Goal: Task Accomplishment & Management: Use online tool/utility

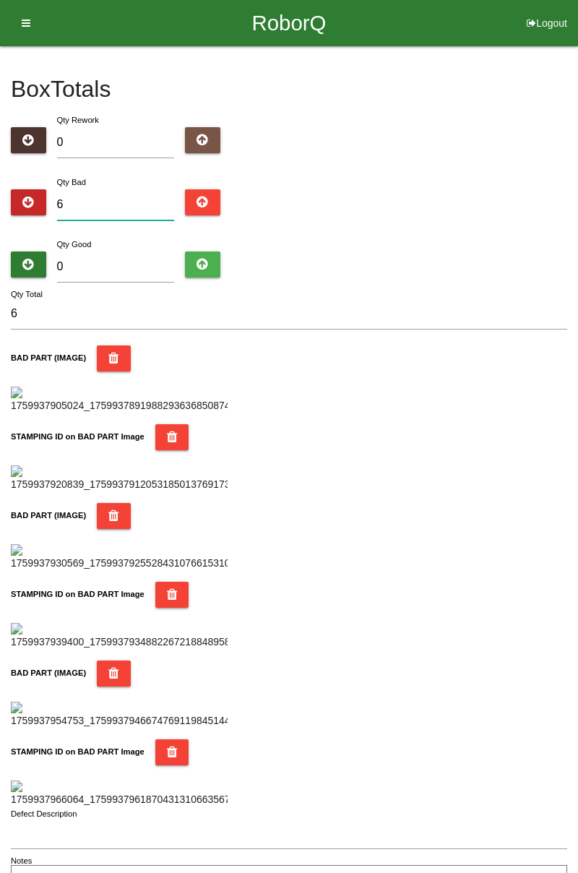
click at [144, 198] on input "6" at bounding box center [116, 204] width 118 height 31
click at [134, 253] on input "0" at bounding box center [116, 266] width 118 height 31
type input "7"
type input "13"
type input "79"
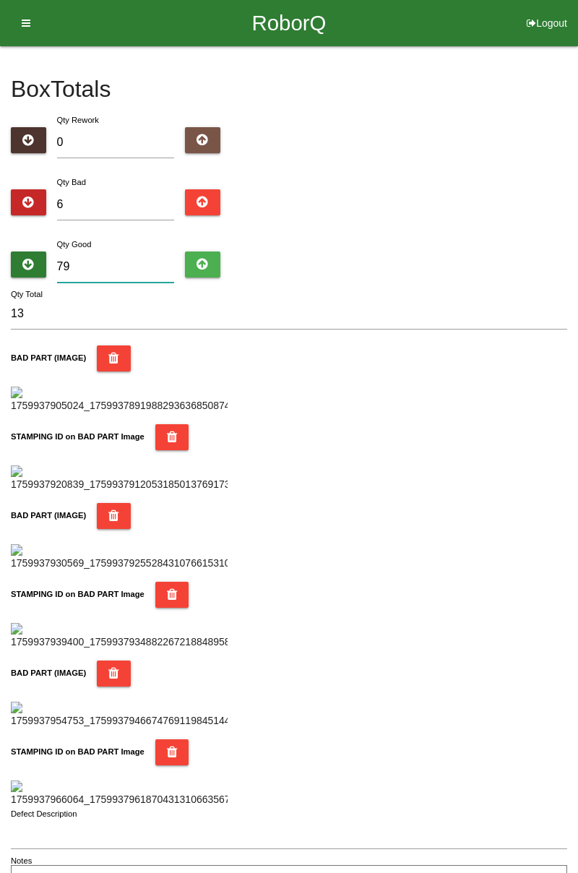
type input "85"
type input "798"
type input "804"
type input "79"
type input "85"
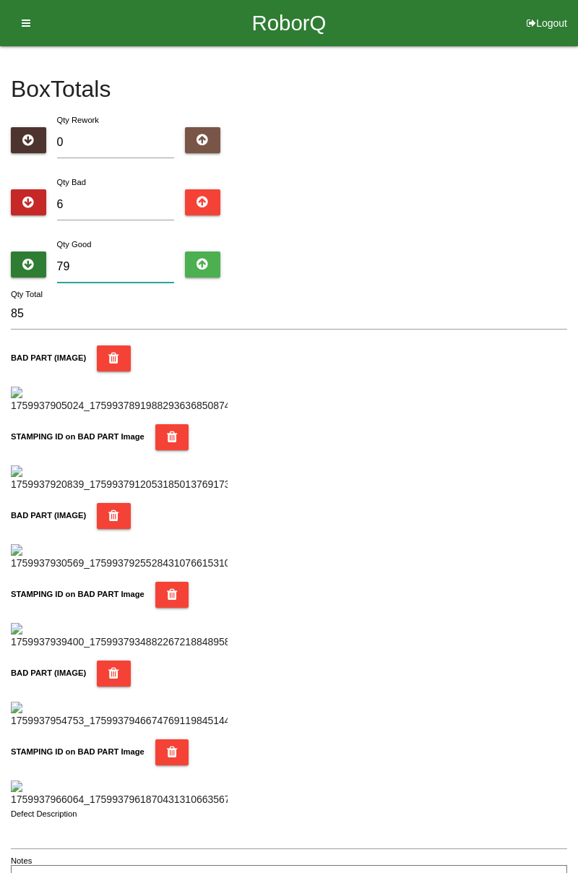
type input "7"
type input "13"
type input "0"
type input "6"
type input "7"
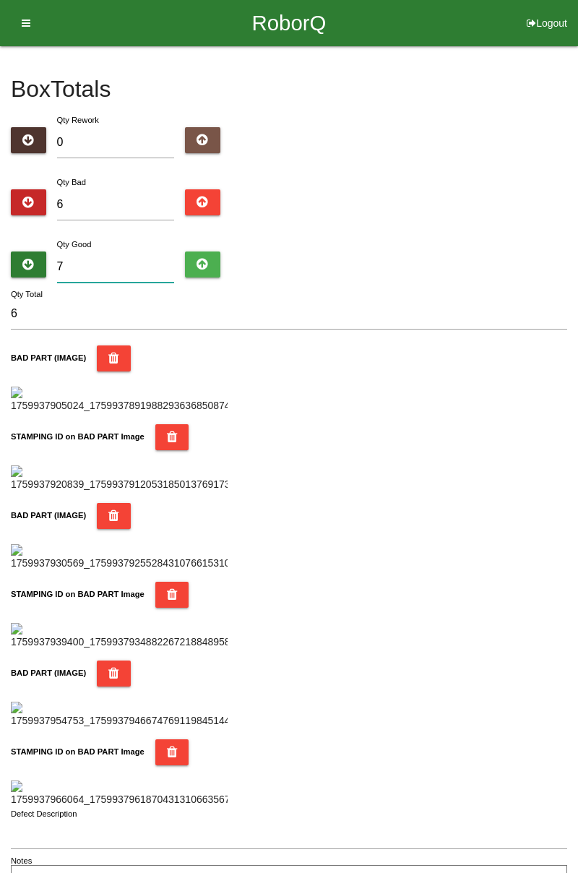
type input "13"
type input "78"
type input "84"
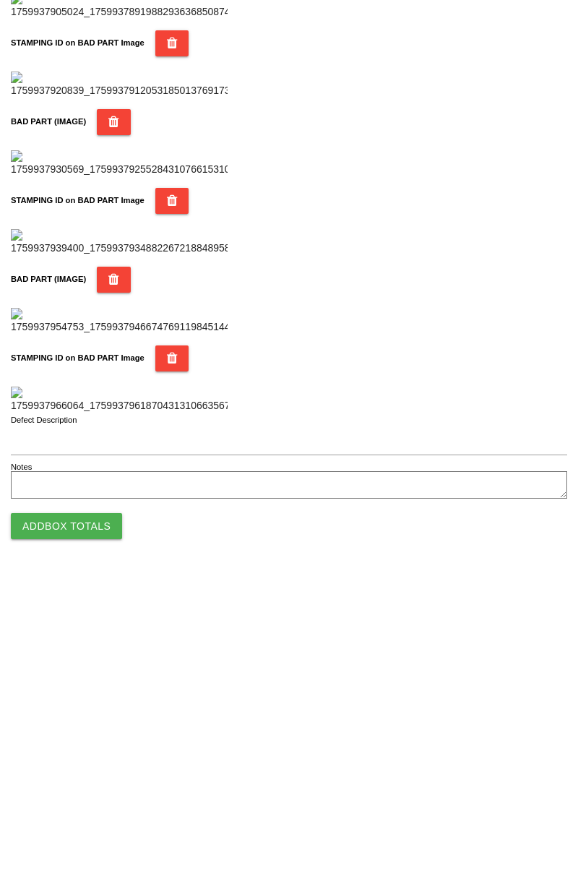
type input "78"
click at [85, 816] on button "Add Box Totals" at bounding box center [66, 823] width 111 height 26
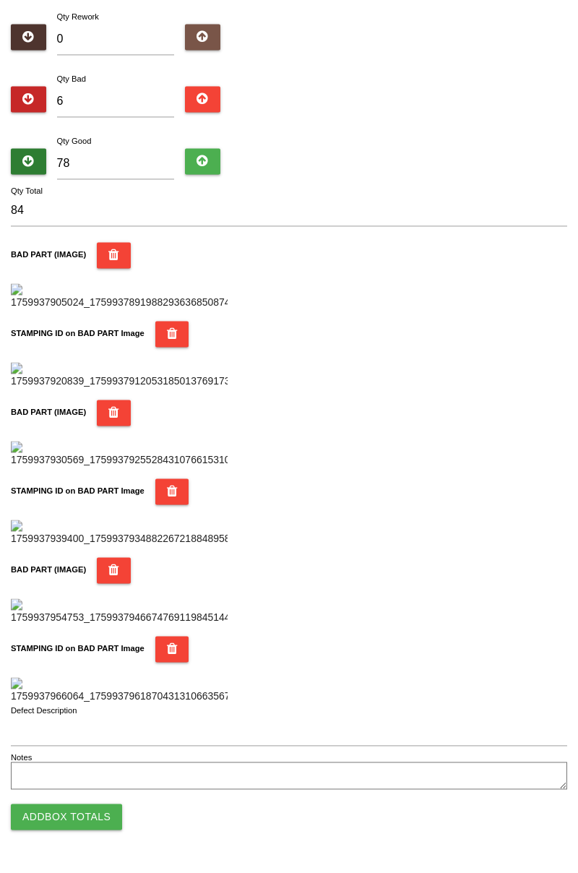
scroll to position [1266, 0]
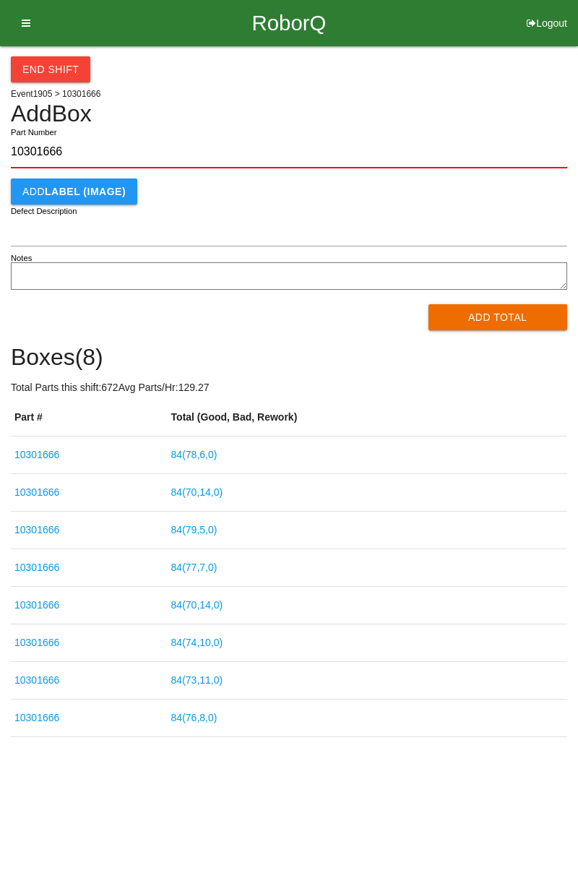
type input "10301666"
click at [517, 318] on button "Add Total" at bounding box center [497, 317] width 139 height 26
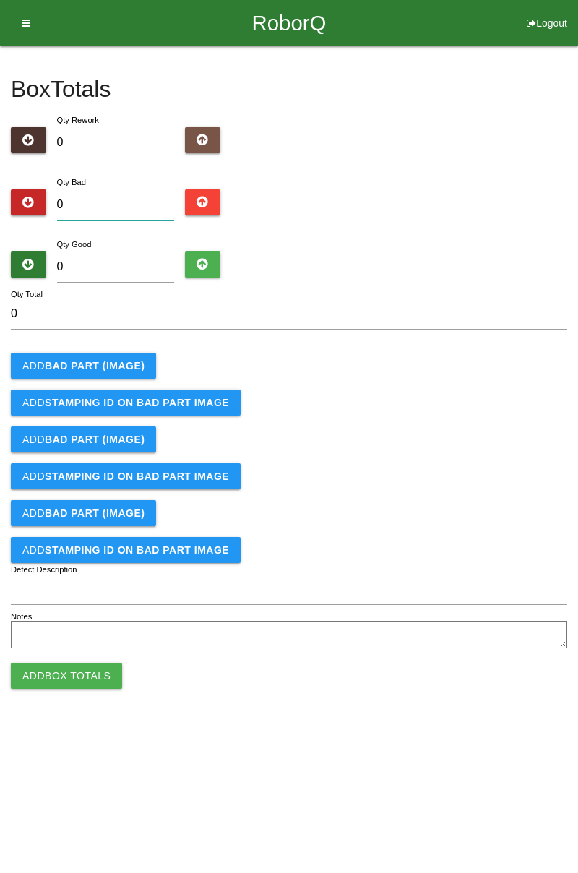
click at [111, 202] on input "0" at bounding box center [116, 204] width 118 height 31
click at [122, 199] on input "0" at bounding box center [116, 204] width 118 height 31
type input "2"
click at [111, 365] on b "BAD PART (IMAGE)" at bounding box center [95, 366] width 100 height 12
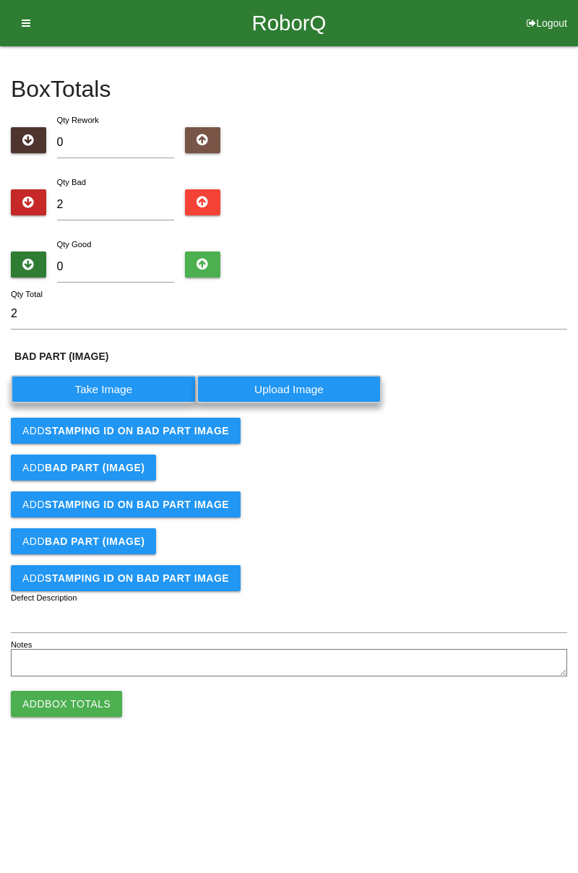
click at [127, 387] on label "Take Image" at bounding box center [104, 389] width 186 height 28
click at [0, 0] on \(IMAGE\) "Take Image" at bounding box center [0, 0] width 0 height 0
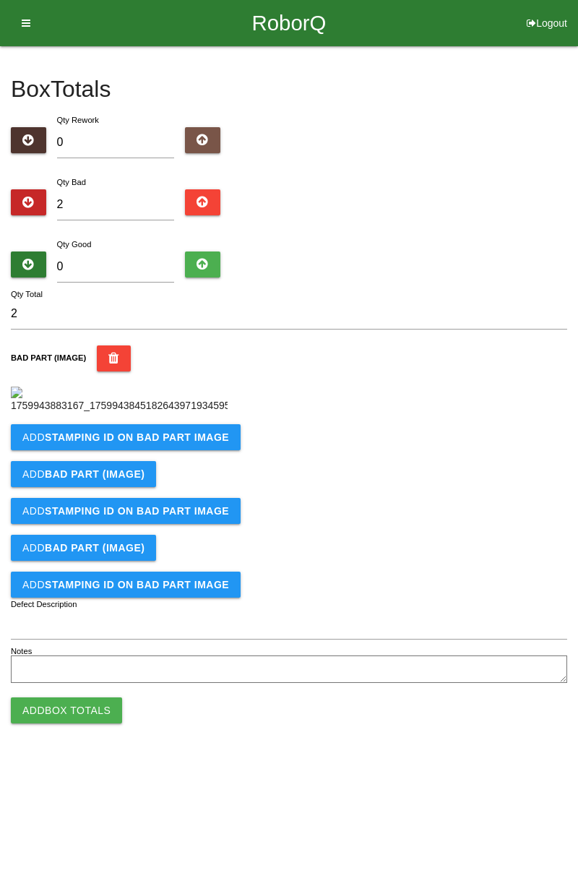
click at [173, 450] on button "Add STAMPING ID on BAD PART Image" at bounding box center [126, 437] width 230 height 26
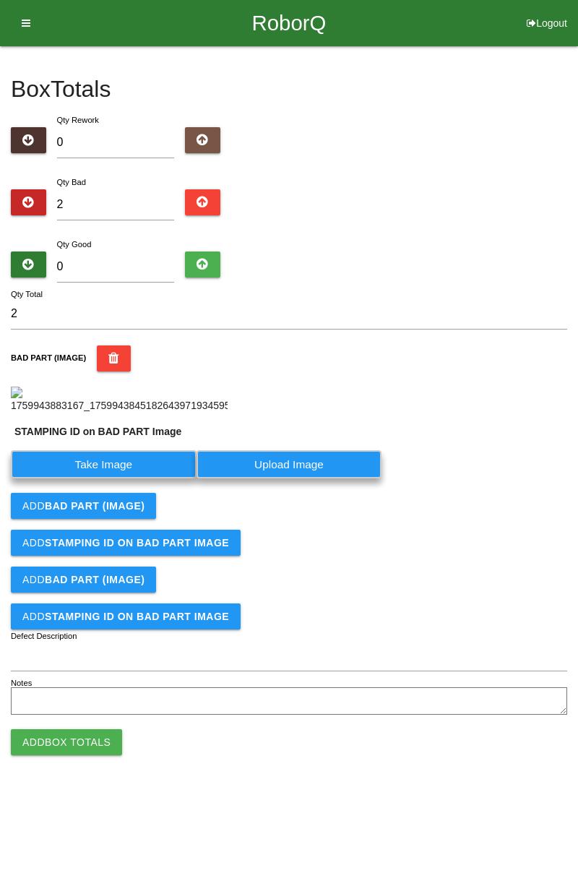
click at [121, 478] on label "Take Image" at bounding box center [104, 464] width 186 height 28
click at [0, 0] on PART "Take Image" at bounding box center [0, 0] width 0 height 0
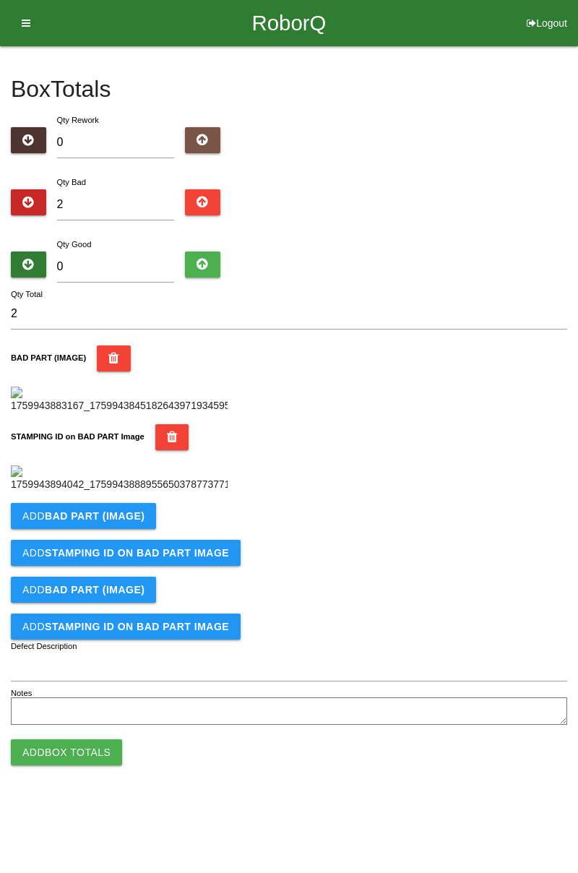
scroll to position [318, 0]
click at [134, 522] on b "BAD PART (IMAGE)" at bounding box center [95, 516] width 100 height 12
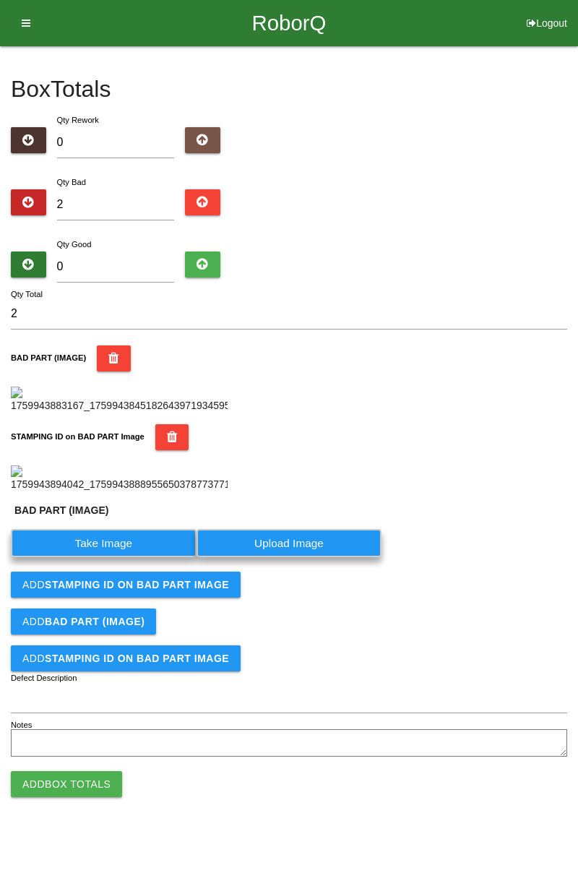
click at [123, 557] on label "Take Image" at bounding box center [104, 543] width 186 height 28
click at [0, 0] on \(IMAGE\) "Take Image" at bounding box center [0, 0] width 0 height 0
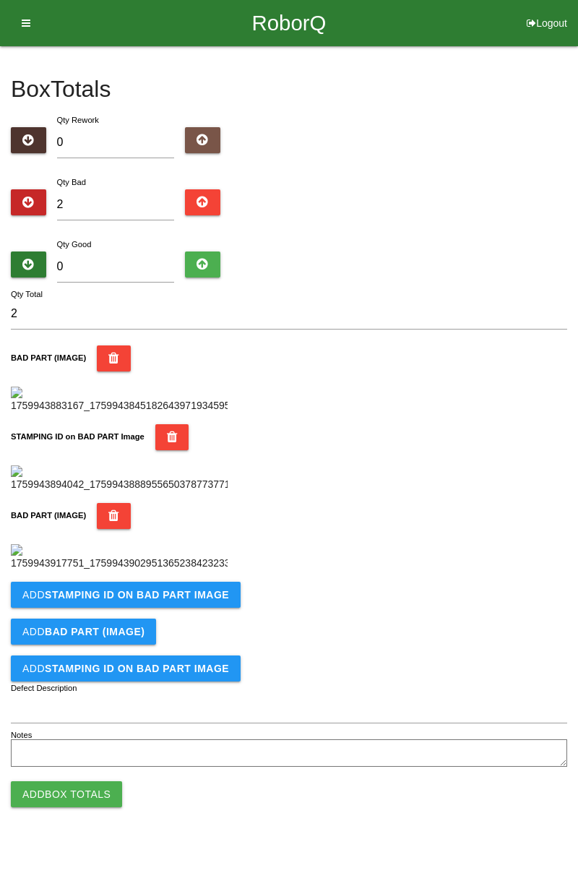
scroll to position [555, 0]
click at [215, 600] on b "STAMPING ID on BAD PART Image" at bounding box center [137, 595] width 184 height 12
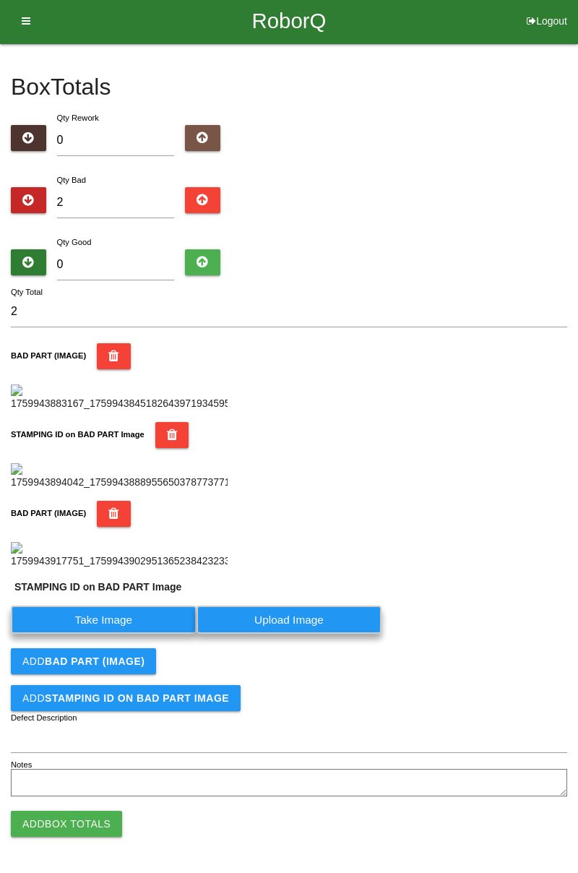
click at [120, 634] on label "Take Image" at bounding box center [104, 619] width 186 height 28
click at [0, 0] on PART "Take Image" at bounding box center [0, 0] width 0 height 0
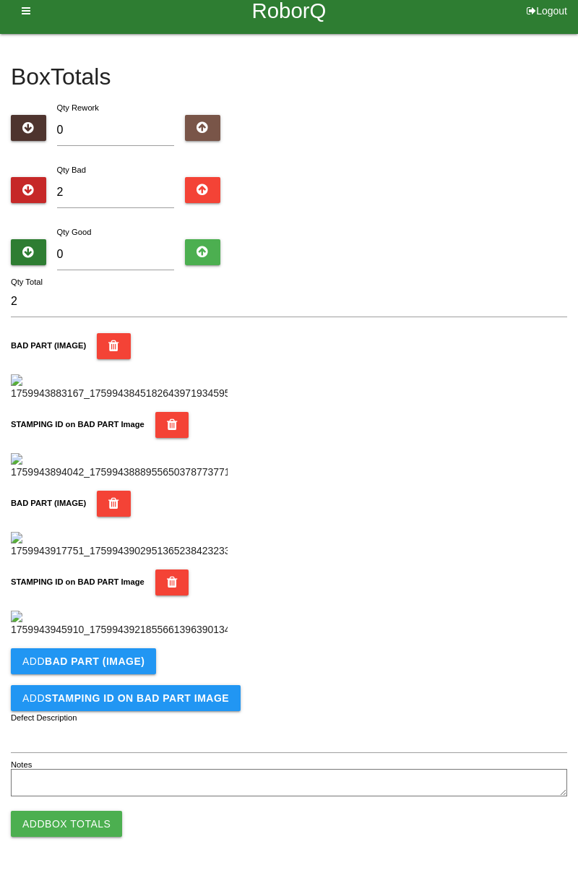
scroll to position [0, 0]
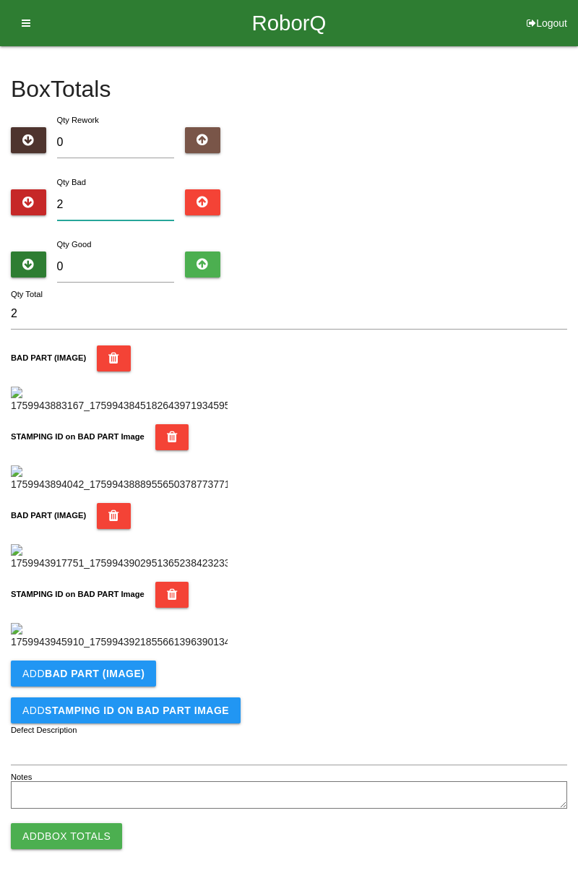
click at [130, 207] on input "2" at bounding box center [116, 204] width 118 height 31
type input "0"
type input "6"
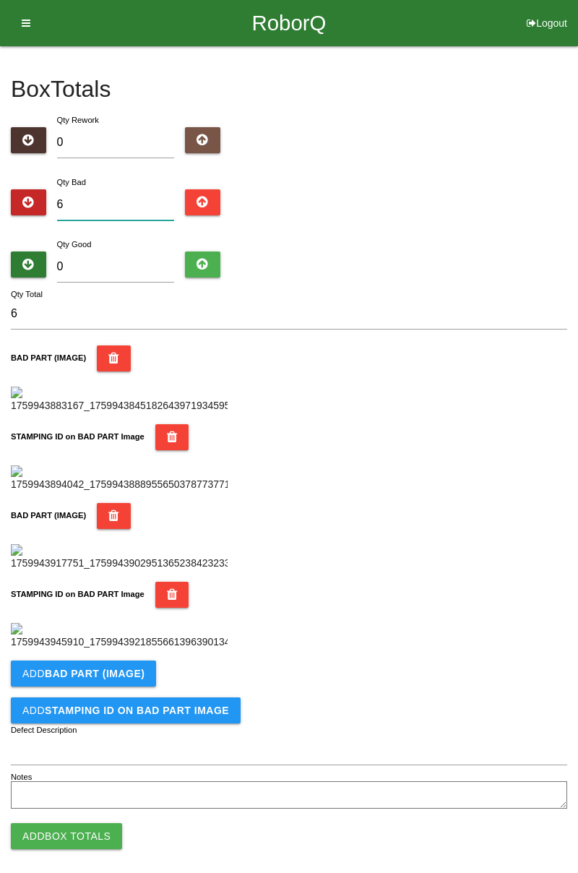
type input "6"
click at [565, 183] on div "Qty Bad 6" at bounding box center [289, 200] width 556 height 52
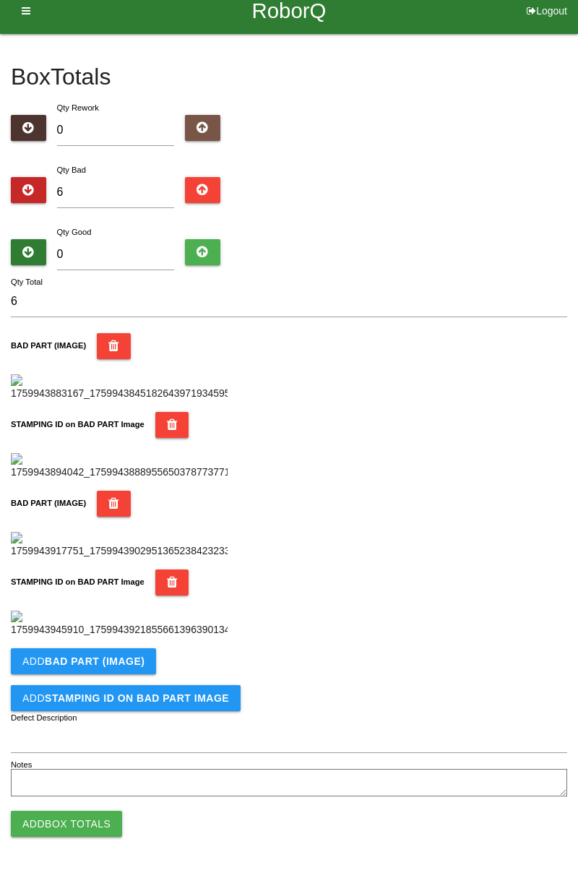
scroll to position [792, 0]
click at [121, 661] on b "BAD PART (IMAGE)" at bounding box center [95, 661] width 100 height 12
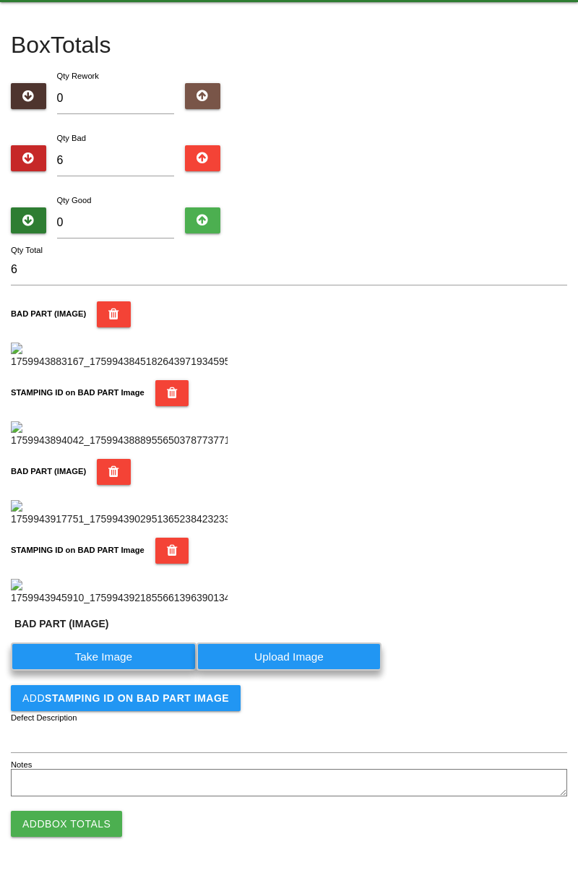
click at [118, 670] on label "Take Image" at bounding box center [104, 656] width 186 height 28
click at [0, 0] on \(IMAGE\) "Take Image" at bounding box center [0, 0] width 0 height 0
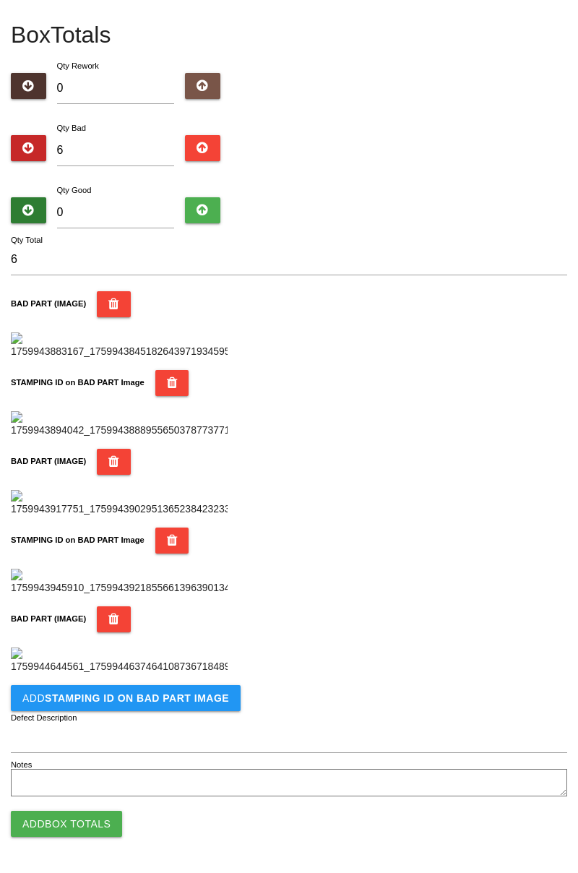
scroll to position [1029, 0]
click at [196, 706] on button "Add STAMPING ID on BAD PART Image" at bounding box center [126, 698] width 230 height 26
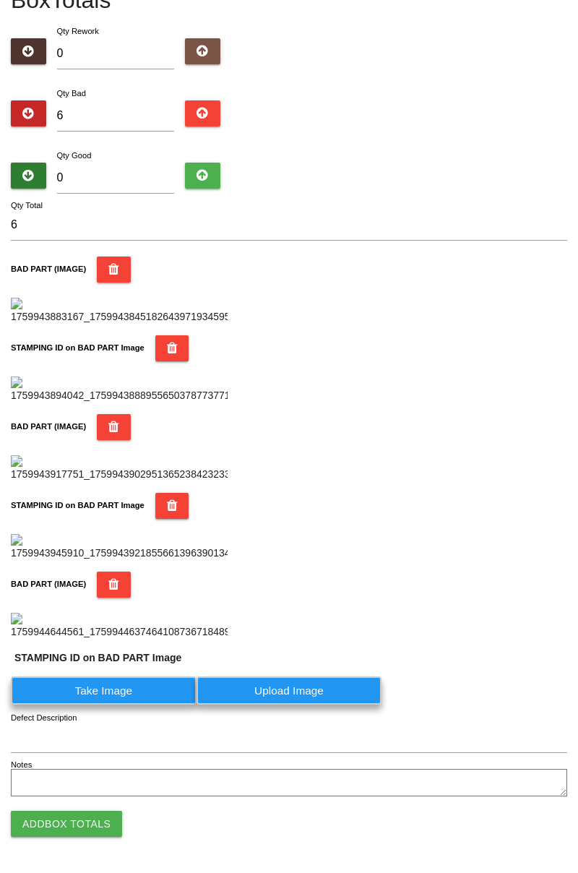
click at [137, 704] on label "Take Image" at bounding box center [104, 690] width 186 height 28
click at [0, 0] on PART "Take Image" at bounding box center [0, 0] width 0 height 0
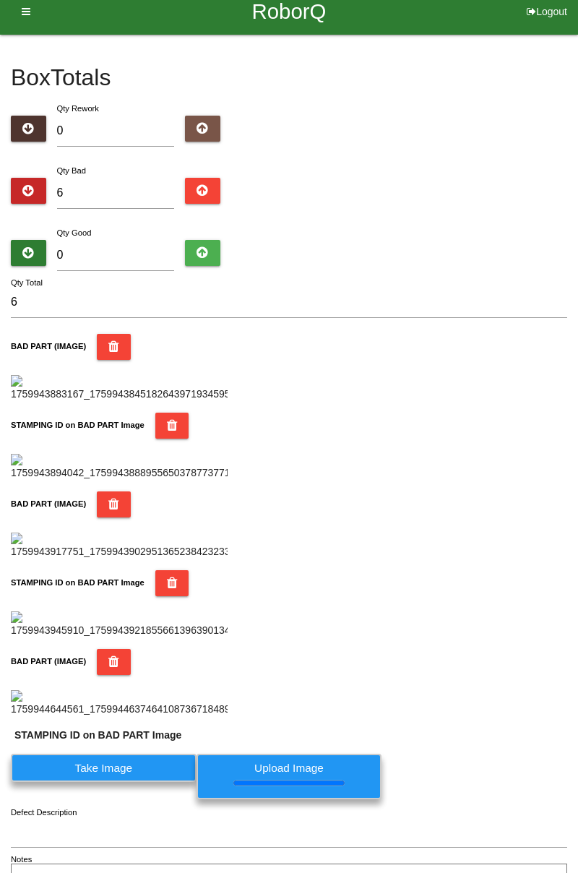
scroll to position [0, 0]
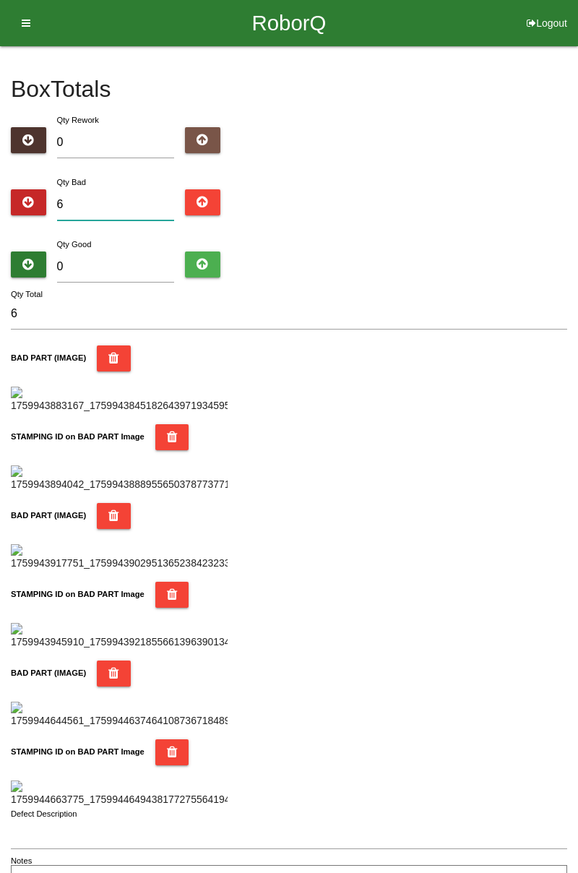
click at [121, 202] on input "6" at bounding box center [116, 204] width 118 height 31
click at [131, 268] on input "0" at bounding box center [116, 266] width 118 height 31
type input "7"
type input "13"
type input "76"
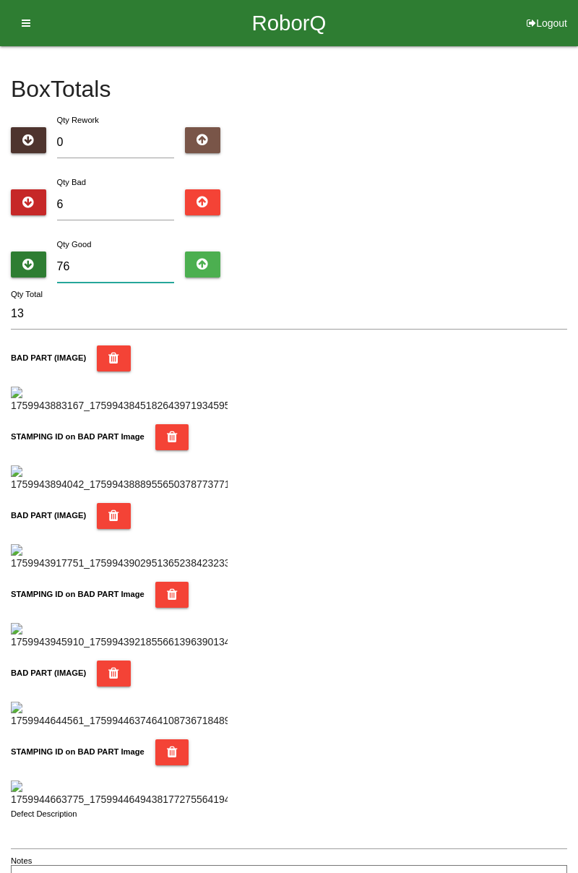
type input "82"
type input "7"
type input "13"
type input "78"
type input "84"
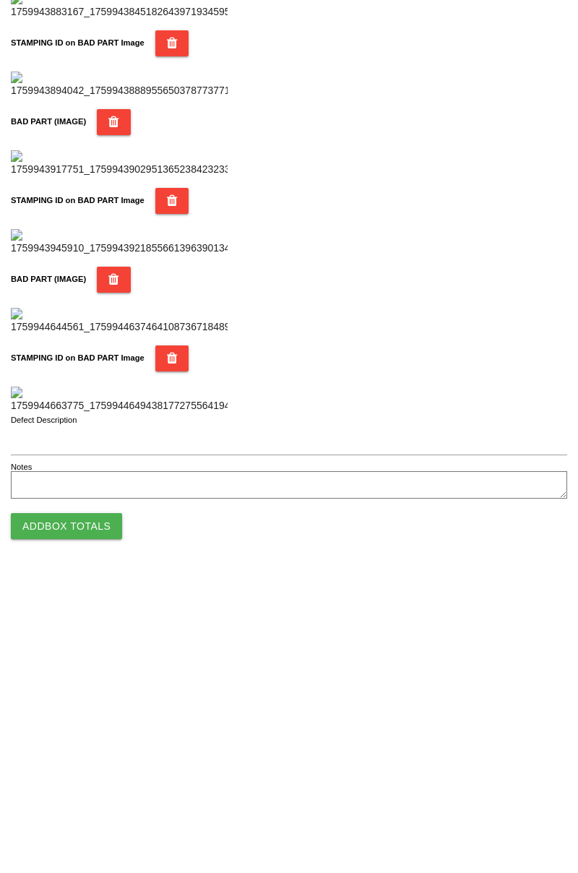
type input "78"
click at [82, 818] on button "Add Box Totals" at bounding box center [66, 823] width 111 height 26
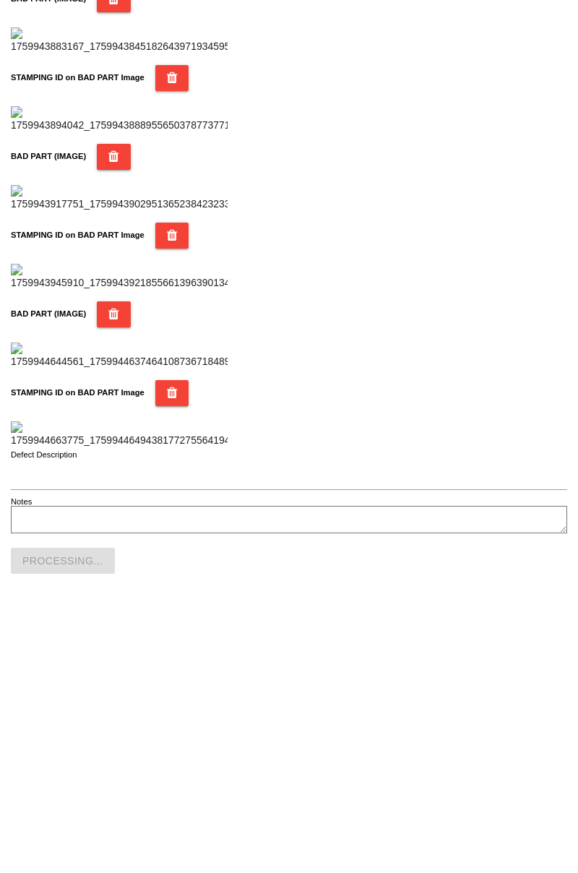
scroll to position [1266, 0]
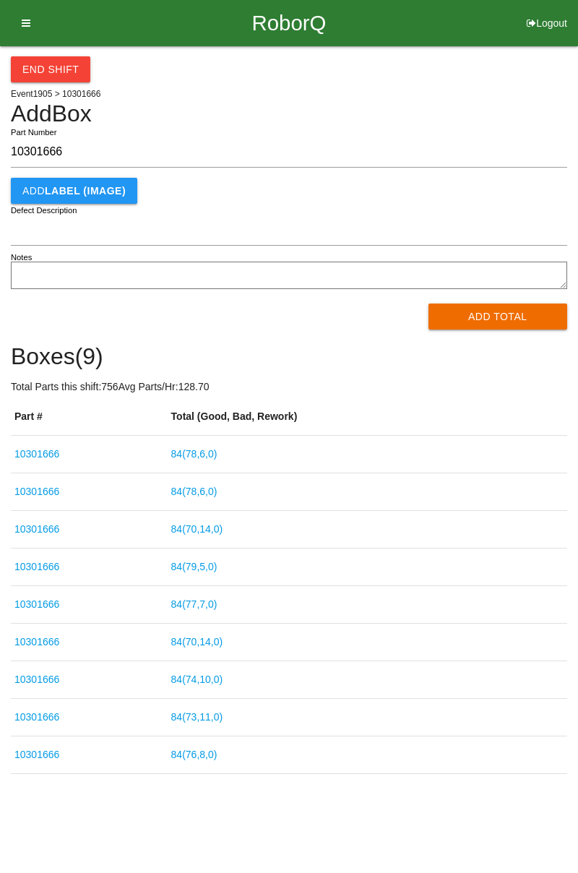
type input "10301666"
click at [488, 321] on button "Add Total" at bounding box center [497, 316] width 139 height 26
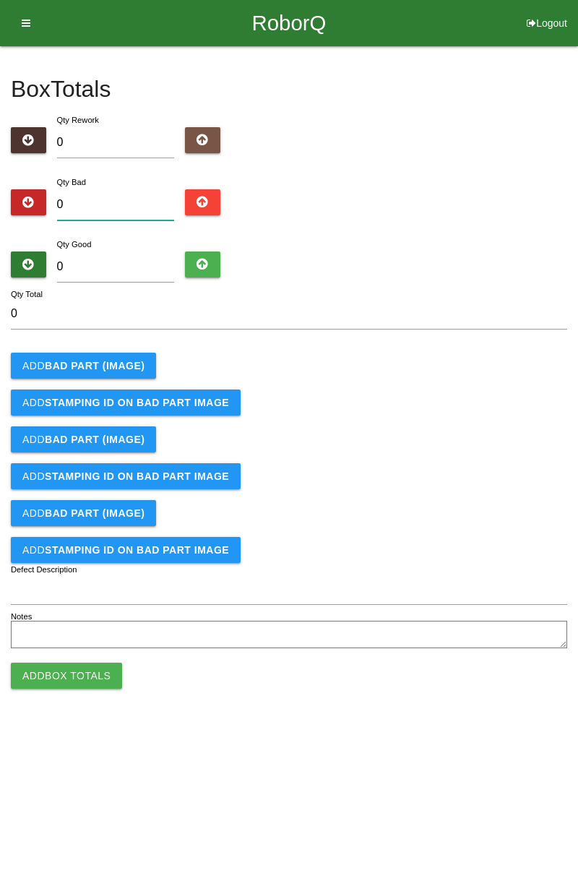
click at [132, 202] on input "0" at bounding box center [116, 204] width 118 height 31
type input "3"
click at [117, 353] on button "Add BAD PART (IMAGE)" at bounding box center [83, 366] width 145 height 26
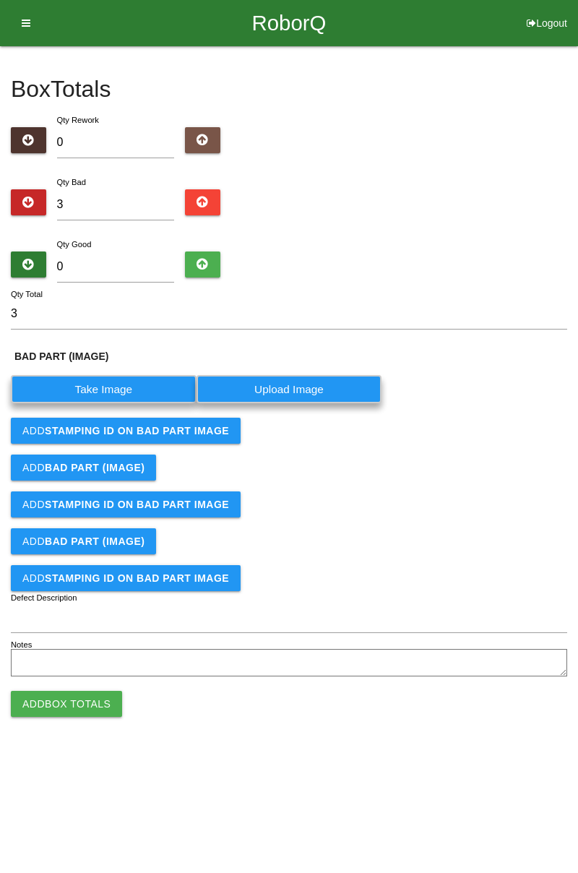
click at [136, 379] on label "Take Image" at bounding box center [104, 389] width 186 height 28
click at [0, 0] on \(IMAGE\) "Take Image" at bounding box center [0, 0] width 0 height 0
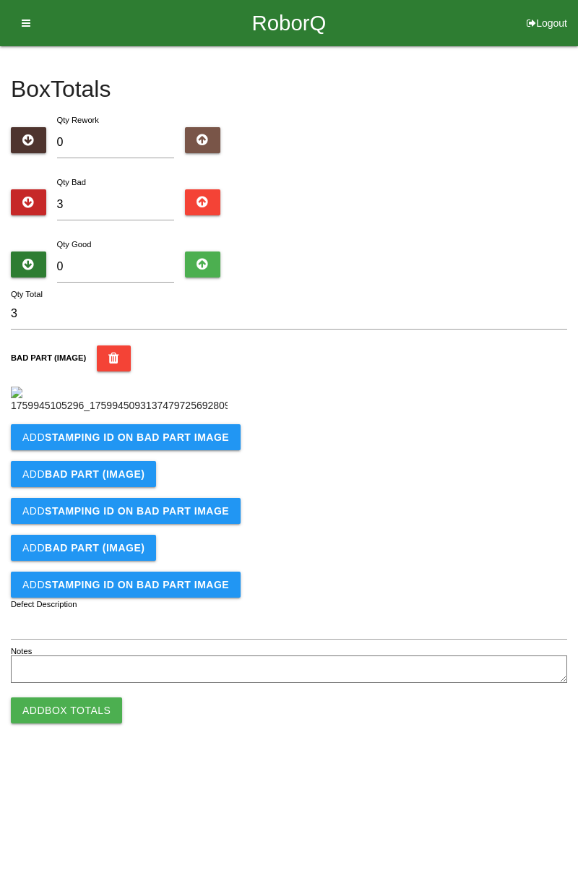
click at [194, 443] on b "STAMPING ID on BAD PART Image" at bounding box center [137, 437] width 184 height 12
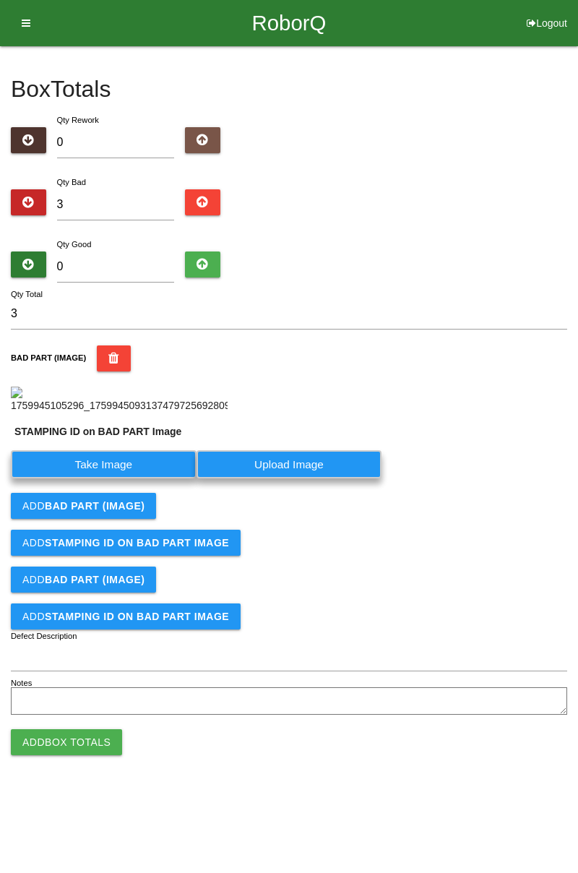
click at [131, 478] on label "Take Image" at bounding box center [104, 464] width 186 height 28
click at [0, 0] on PART "Take Image" at bounding box center [0, 0] width 0 height 0
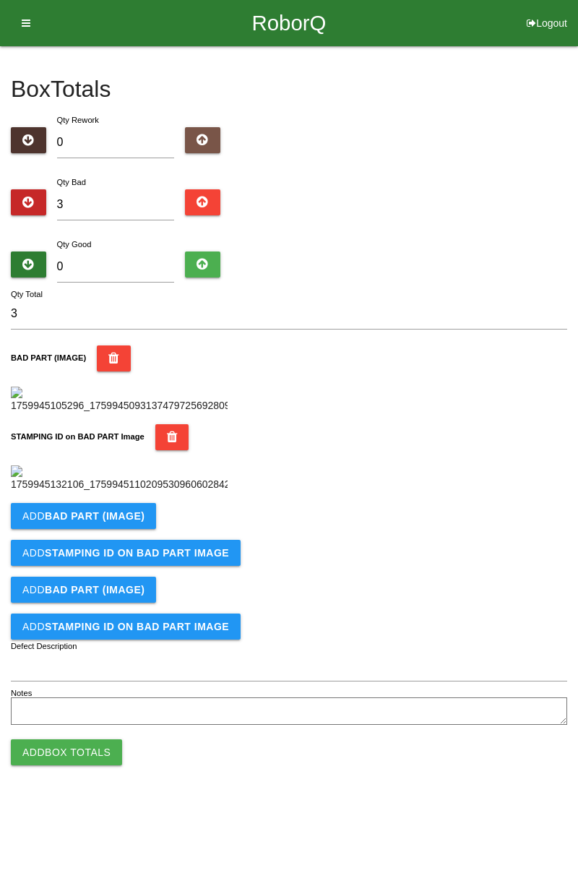
scroll to position [318, 0]
click at [131, 522] on b "BAD PART (IMAGE)" at bounding box center [95, 516] width 100 height 12
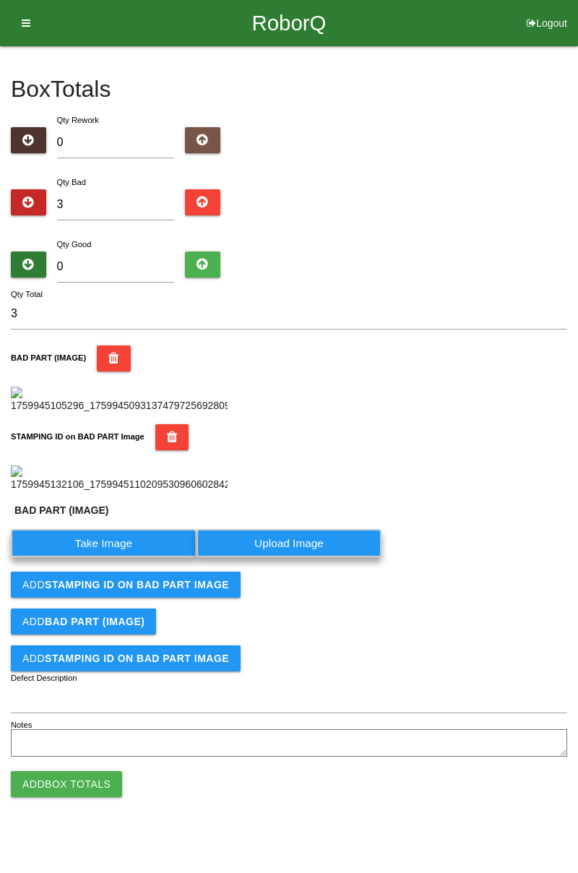
click at [111, 557] on label "Take Image" at bounding box center [104, 543] width 186 height 28
click at [0, 0] on \(IMAGE\) "Take Image" at bounding box center [0, 0] width 0 height 0
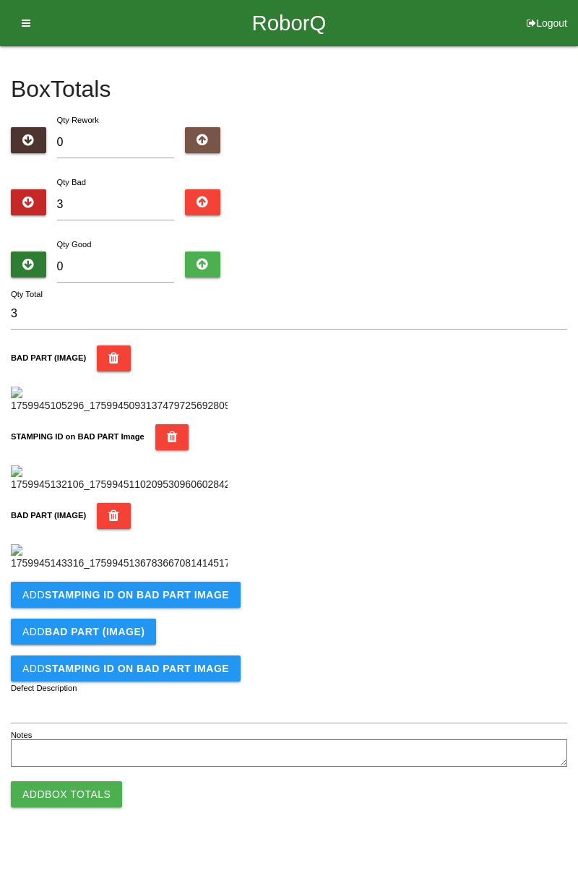
click at [186, 608] on button "Add STAMPING ID on BAD PART Image" at bounding box center [126, 595] width 230 height 26
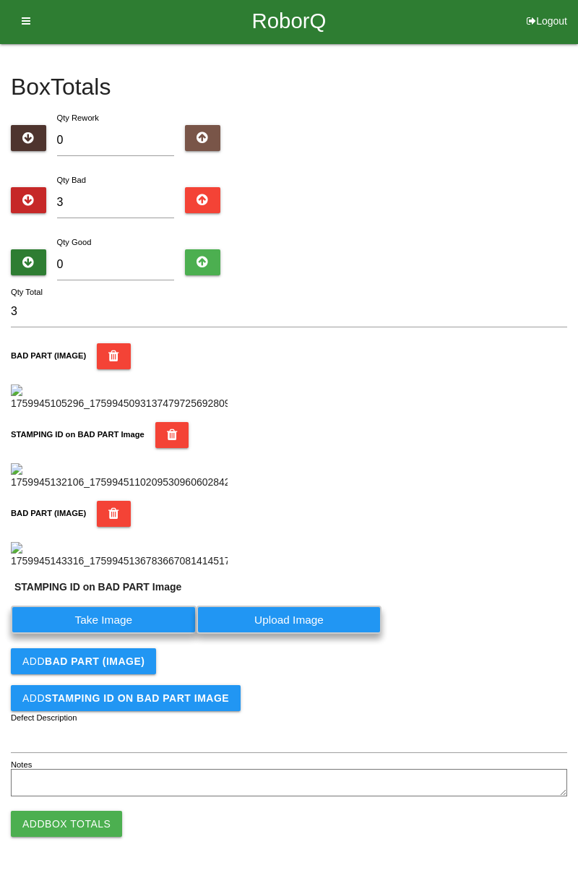
scroll to position [587, 0]
click at [162, 618] on label "Take Image" at bounding box center [104, 619] width 186 height 28
click at [0, 0] on PART "Take Image" at bounding box center [0, 0] width 0 height 0
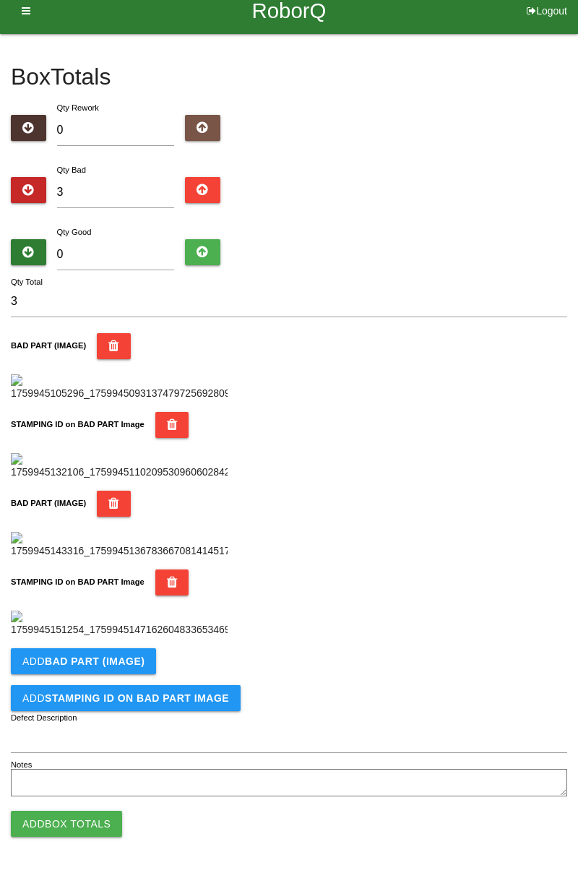
scroll to position [792, 0]
click at [142, 665] on button "Add BAD PART (IMAGE)" at bounding box center [83, 661] width 145 height 26
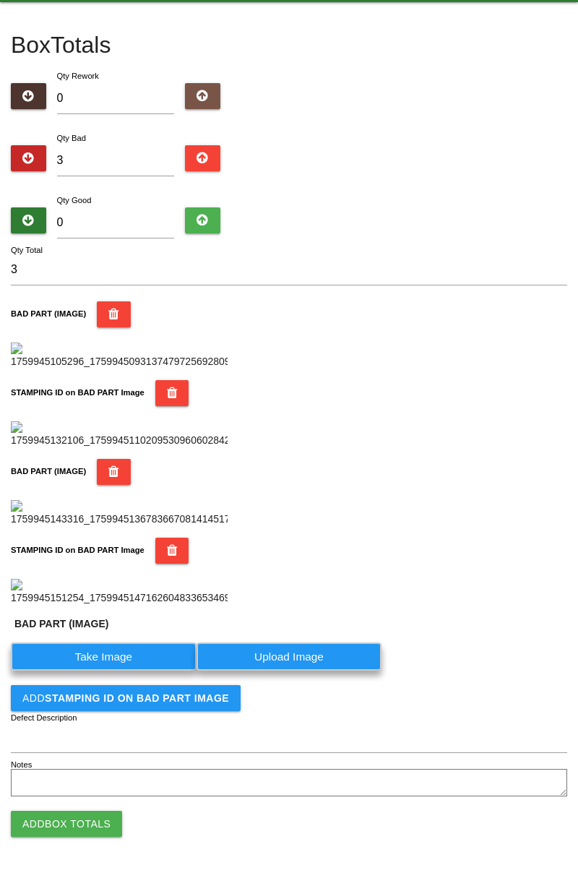
click at [129, 670] on label "Take Image" at bounding box center [104, 656] width 186 height 28
click at [0, 0] on \(IMAGE\) "Take Image" at bounding box center [0, 0] width 0 height 0
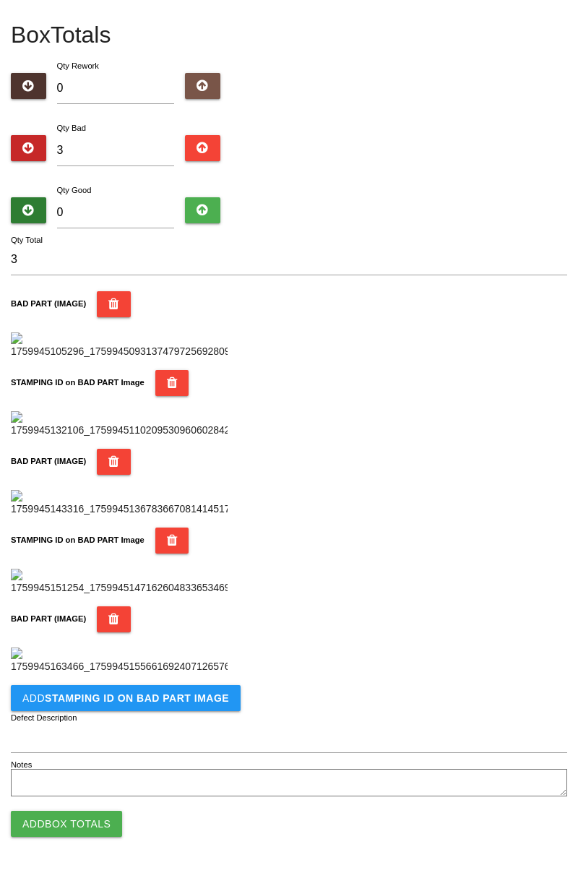
scroll to position [1029, 0]
click at [169, 704] on button "Add STAMPING ID on BAD PART Image" at bounding box center [126, 698] width 230 height 26
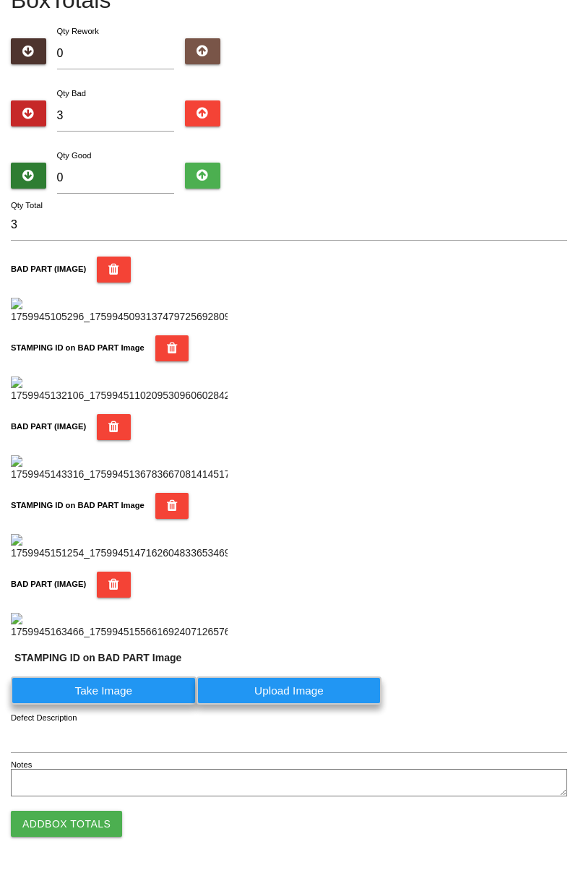
click at [144, 704] on label "Take Image" at bounding box center [104, 690] width 186 height 28
click at [0, 0] on PART "Take Image" at bounding box center [0, 0] width 0 height 0
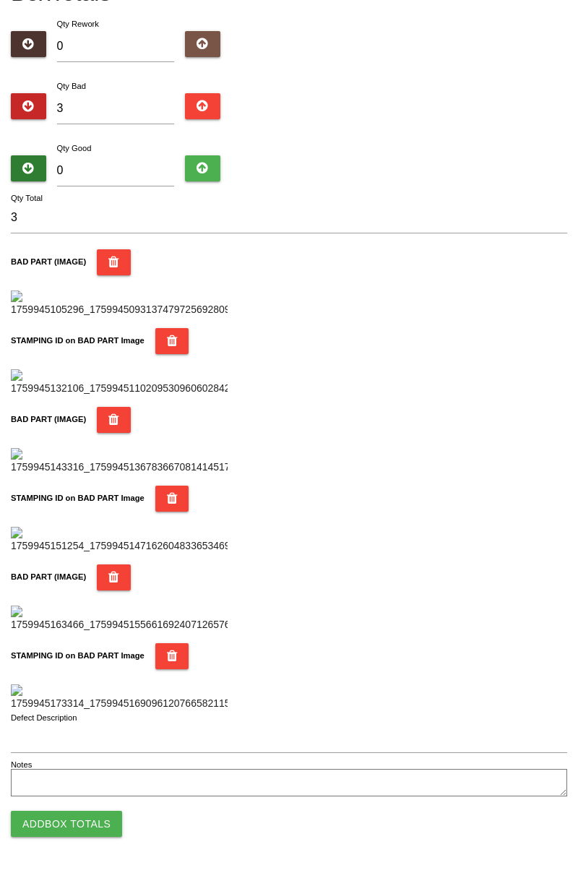
scroll to position [0, 0]
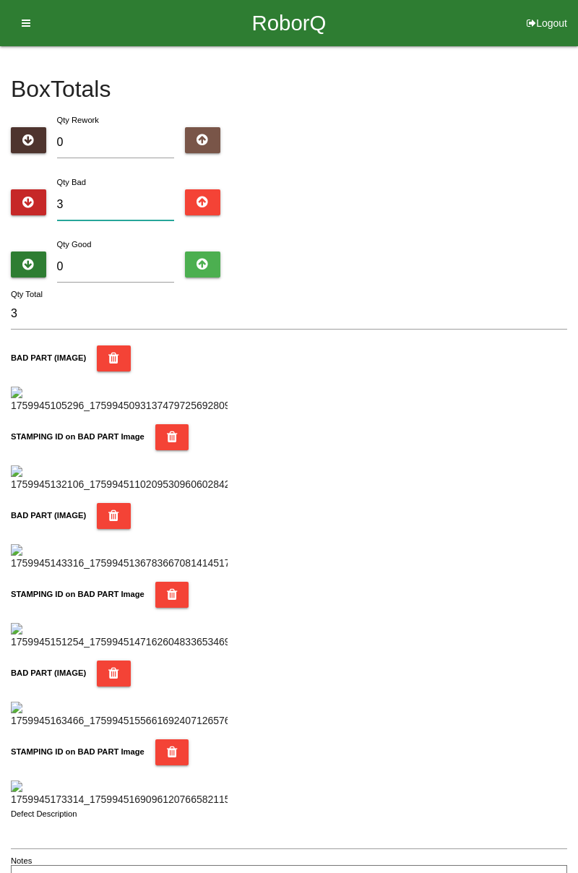
click at [116, 199] on input "3" at bounding box center [116, 204] width 118 height 31
type input "0"
type input "5"
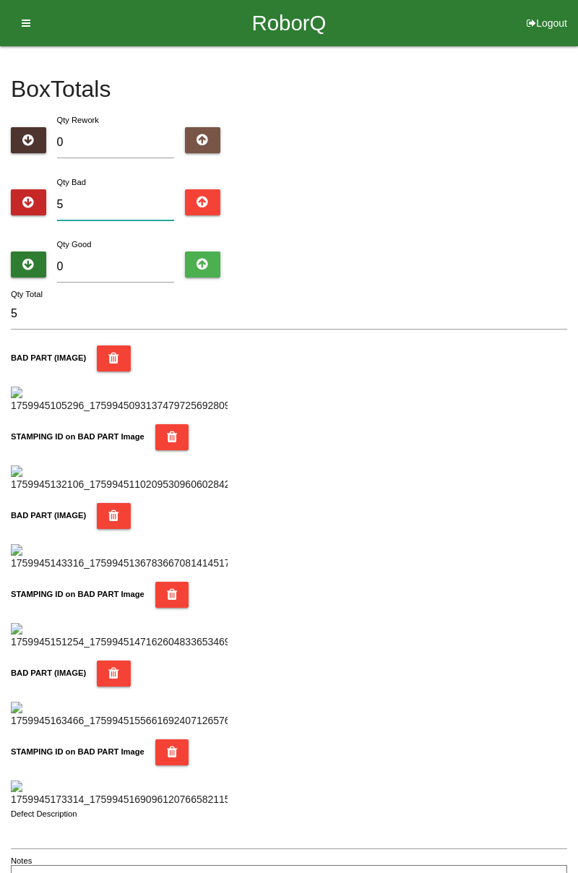
type input "5"
